Goal: Find contact information: Find contact information

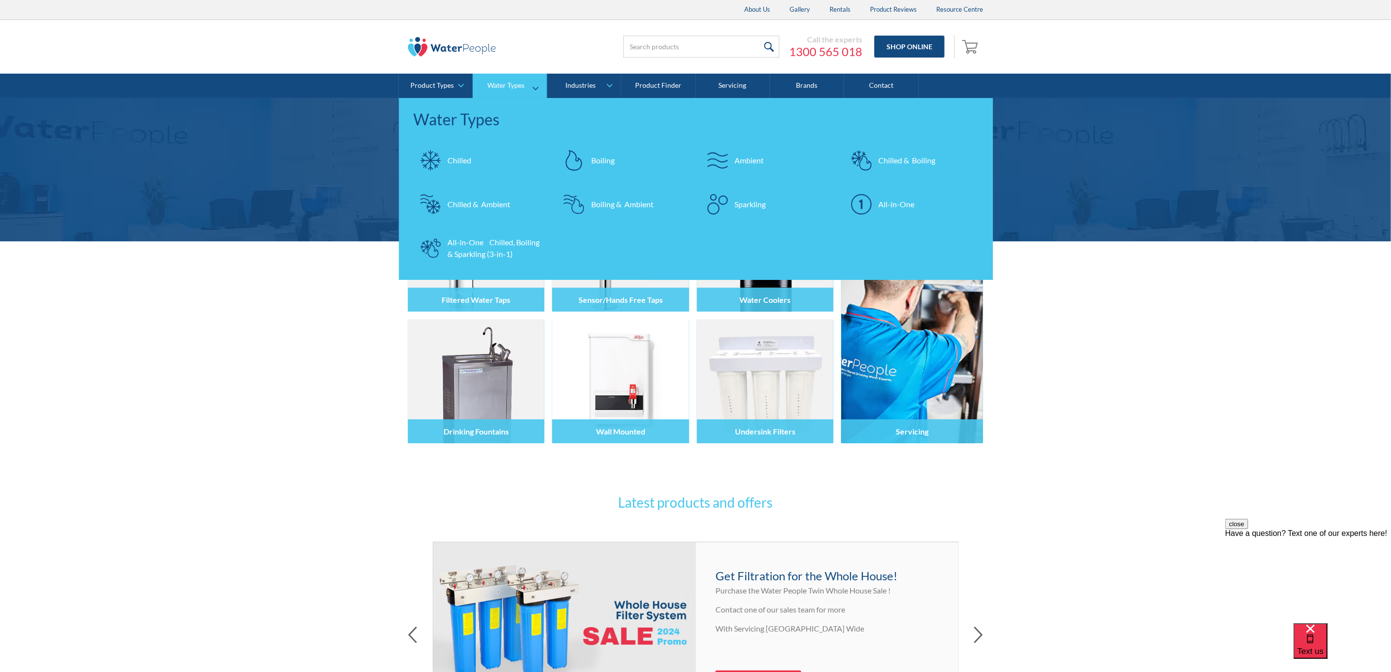
click at [916, 161] on div "Chilled & Boiling" at bounding box center [907, 161] width 57 height 12
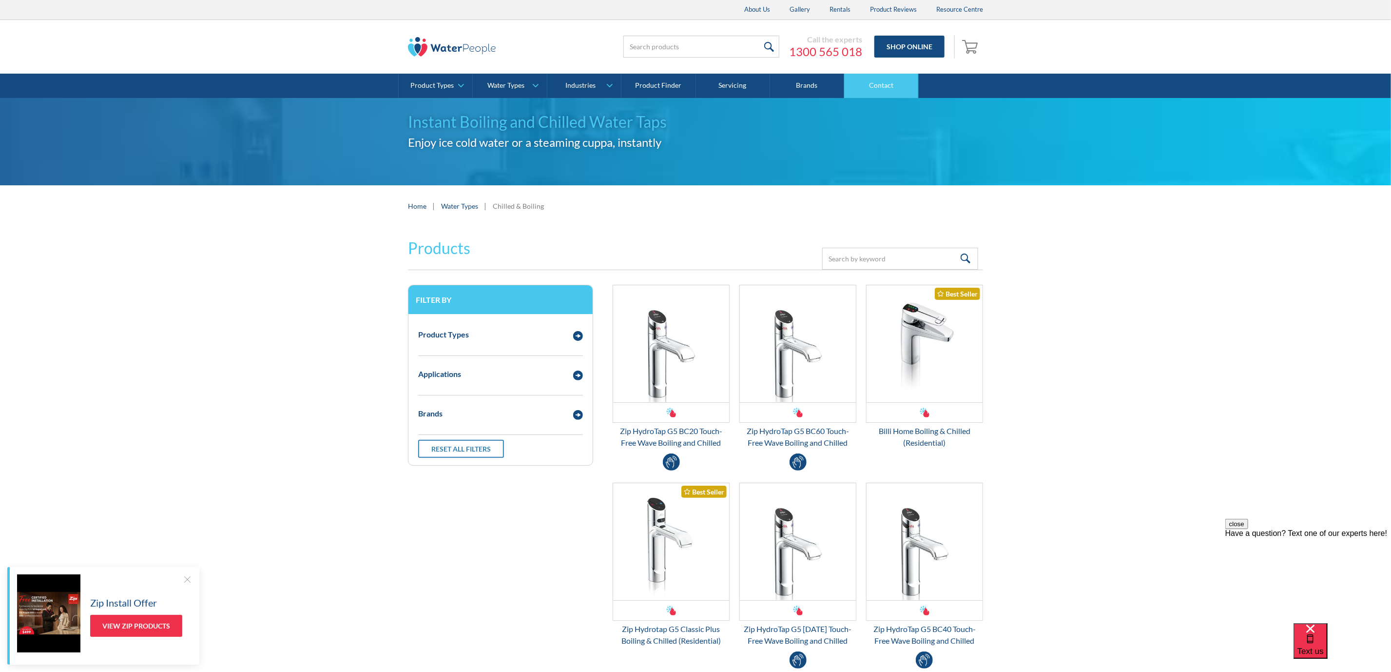
click at [889, 86] on link "Contact" at bounding box center [881, 86] width 74 height 24
